Goal: Navigation & Orientation: Find specific page/section

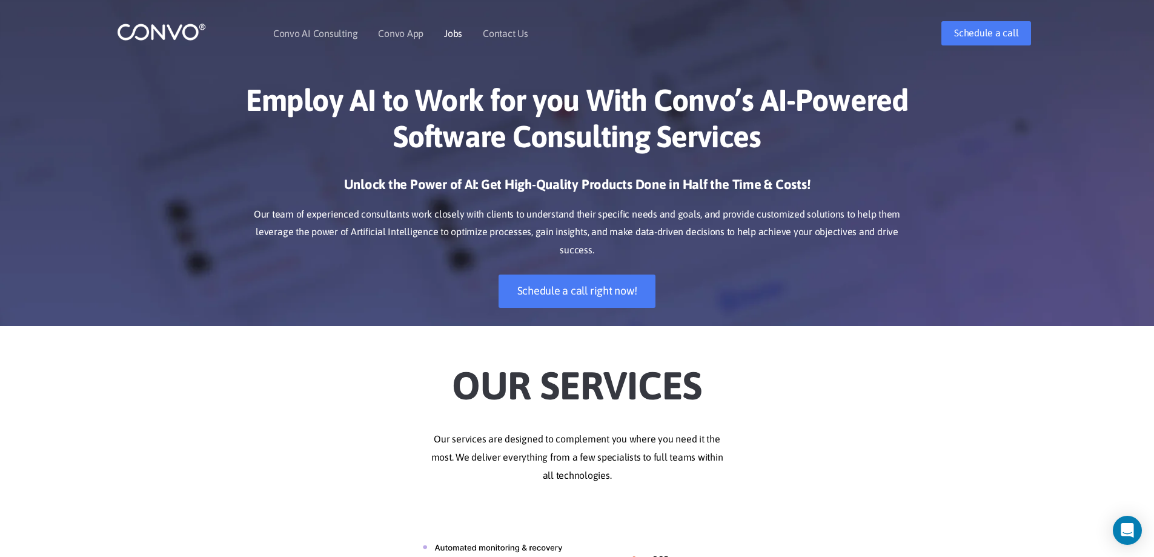
click at [444, 35] on link "Jobs" at bounding box center [453, 33] width 18 height 10
